Goal: Task Accomplishment & Management: Use online tool/utility

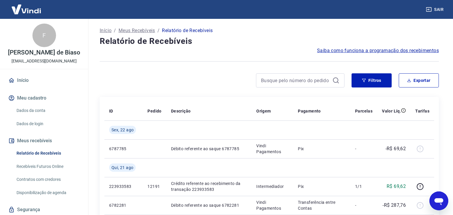
click at [31, 78] on link "Início" at bounding box center [44, 80] width 74 height 13
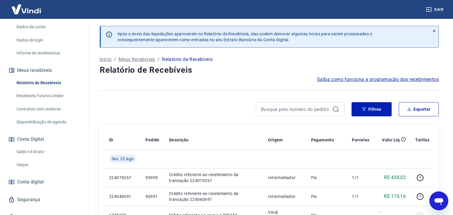
scroll to position [92, 0]
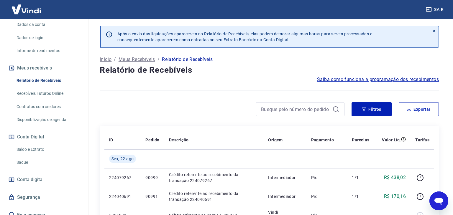
click at [30, 157] on link "Saque" at bounding box center [47, 163] width 67 height 12
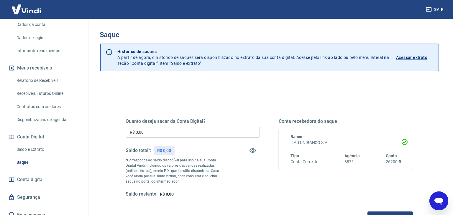
click at [156, 134] on input "R$ 0,00" at bounding box center [193, 132] width 134 height 11
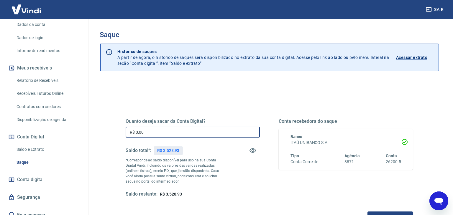
click at [156, 134] on input "R$ 0,00" at bounding box center [193, 132] width 134 height 11
type input "R$ 3.528,93"
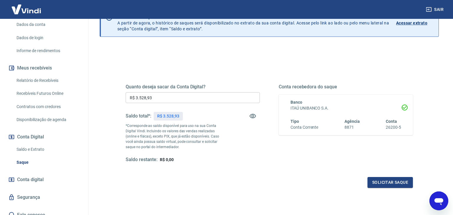
scroll to position [39, 0]
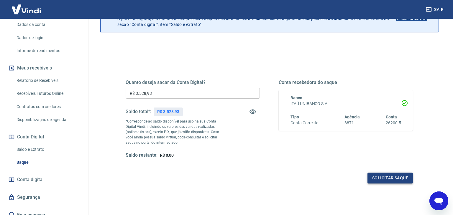
click at [381, 176] on button "Solicitar saque" at bounding box center [390, 178] width 45 height 11
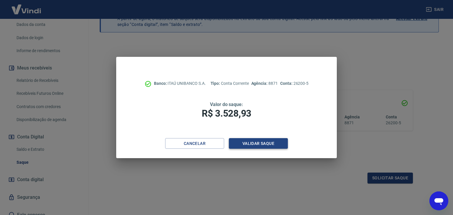
click at [272, 144] on button "Validar saque" at bounding box center [258, 143] width 59 height 11
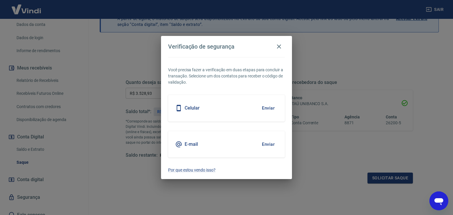
click at [269, 110] on button "Enviar" at bounding box center [268, 108] width 19 height 12
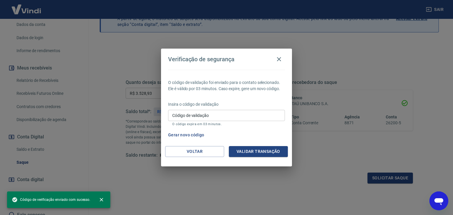
click at [260, 116] on input "Código de validação" at bounding box center [226, 115] width 117 height 11
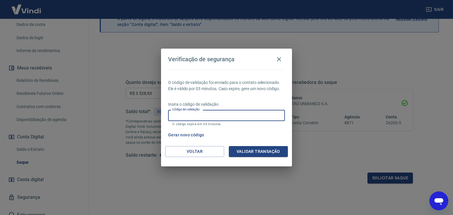
click at [260, 116] on input "Código de validação" at bounding box center [226, 115] width 117 height 11
type input "829136"
click at [256, 153] on button "Validar transação" at bounding box center [258, 151] width 59 height 11
